Goal: Information Seeking & Learning: Learn about a topic

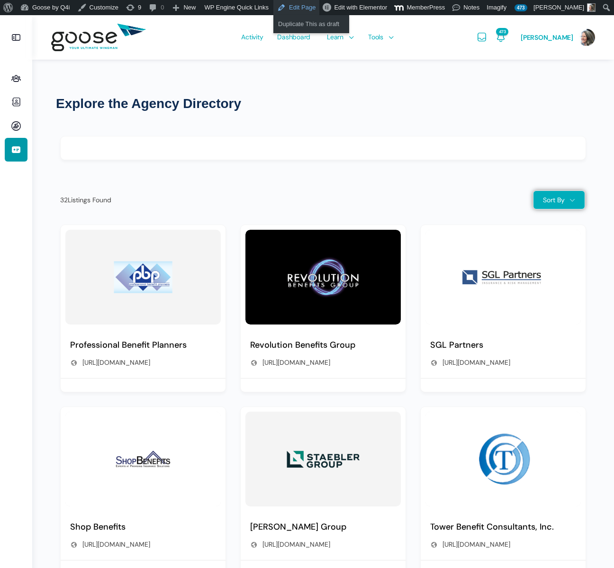
scroll to position [122, 0]
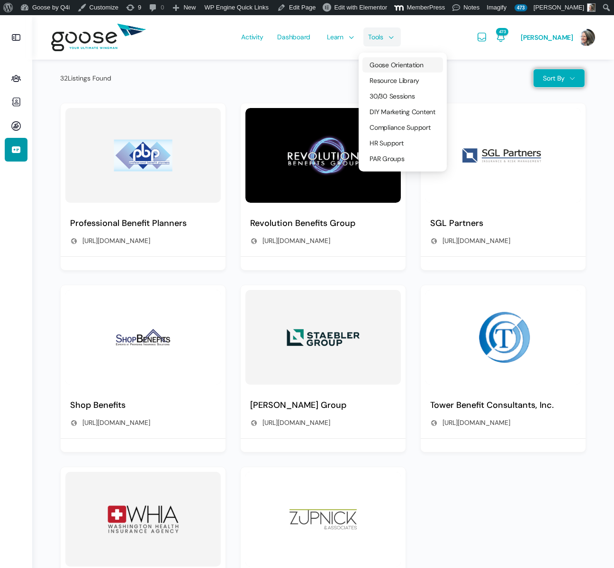
click at [378, 65] on span "Goose Orientation" at bounding box center [396, 65] width 54 height 9
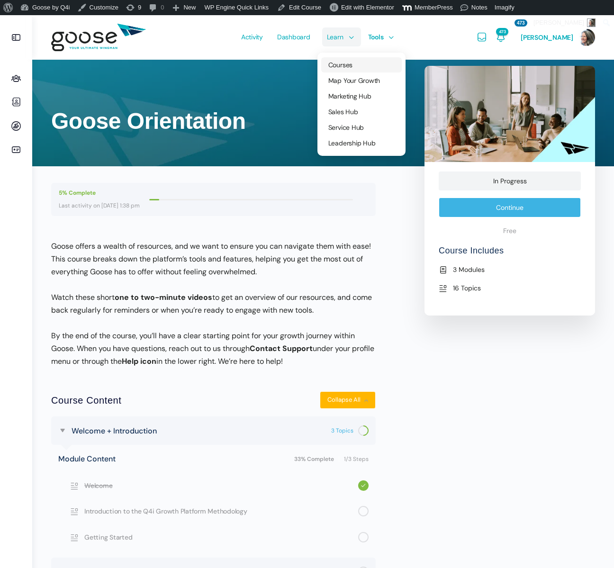
click at [339, 60] on link "Courses" at bounding box center [361, 64] width 81 height 15
